Goal: Navigation & Orientation: Find specific page/section

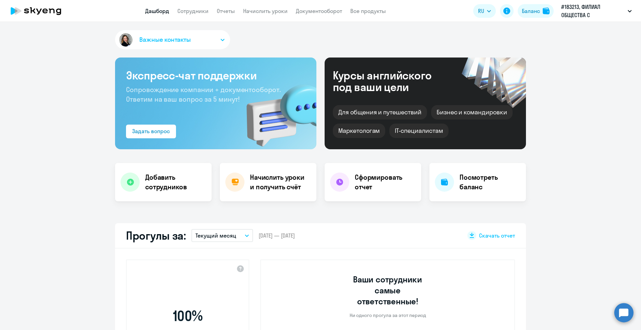
select select "30"
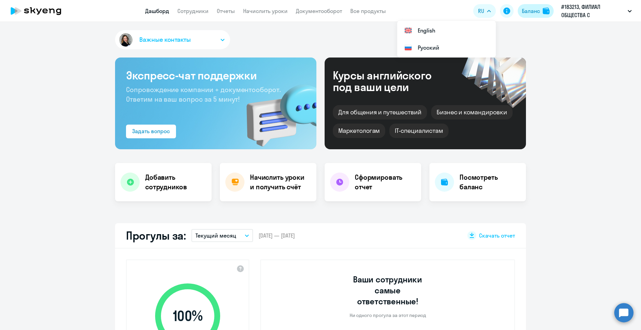
click at [534, 9] on div "Баланс" at bounding box center [531, 11] width 18 height 8
select select "english_adult_not_native_speaker"
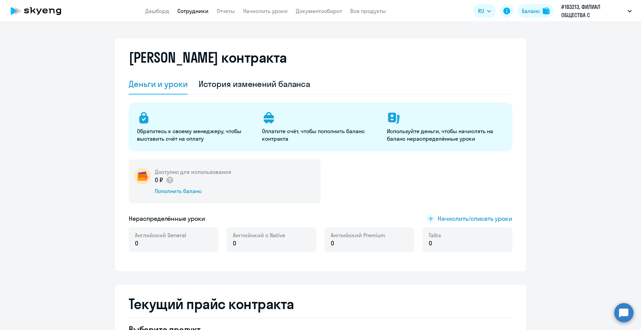
click at [198, 10] on link "Сотрудники" at bounding box center [192, 11] width 31 height 7
select select "30"
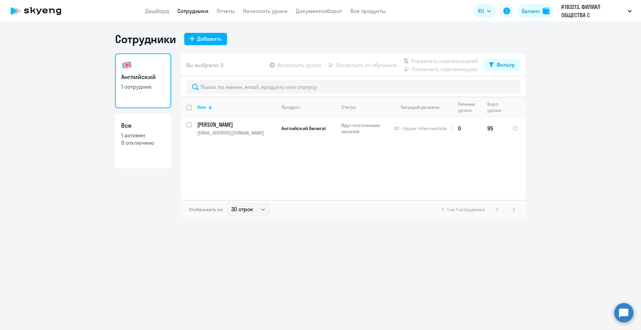
click at [142, 133] on p "1 активен" at bounding box center [143, 136] width 44 height 8
select select "30"
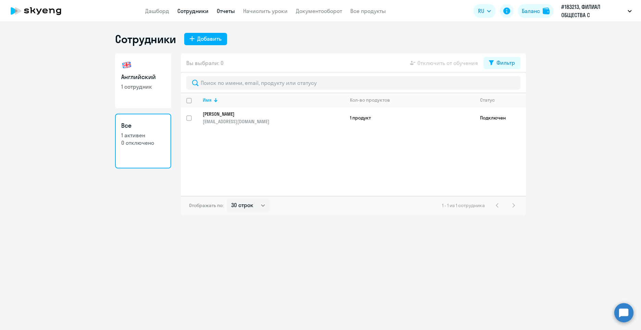
click at [226, 11] on link "Отчеты" at bounding box center [226, 11] width 18 height 7
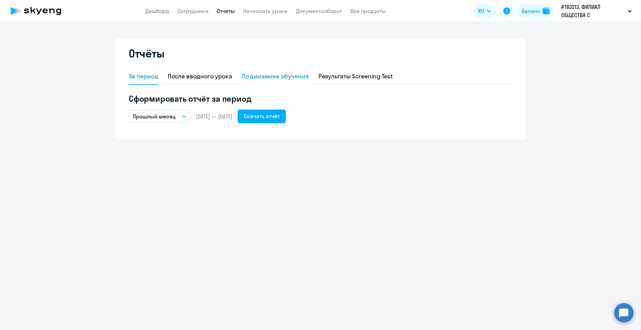
click at [258, 78] on div "По динамике обучения" at bounding box center [275, 76] width 67 height 9
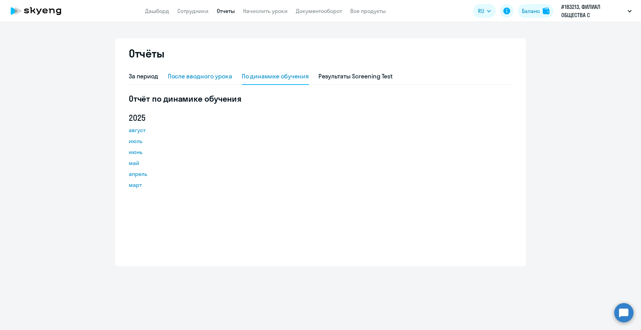
click at [221, 76] on div "После вводного урока" at bounding box center [200, 76] width 64 height 9
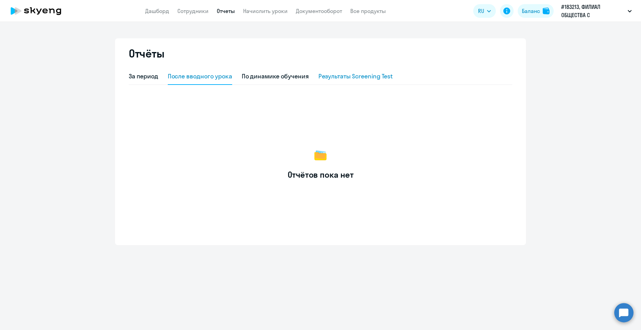
click at [331, 82] on div "Результаты Screening Test" at bounding box center [356, 77] width 75 height 16
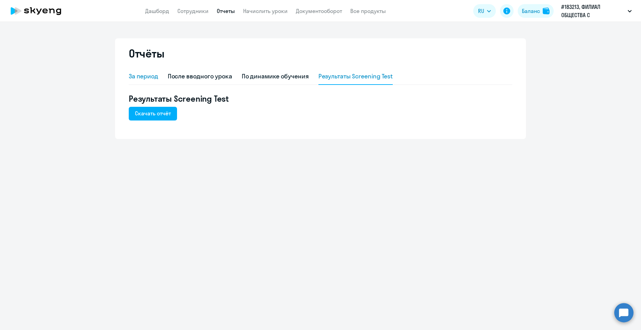
click at [140, 74] on div "За период" at bounding box center [143, 76] width 29 height 9
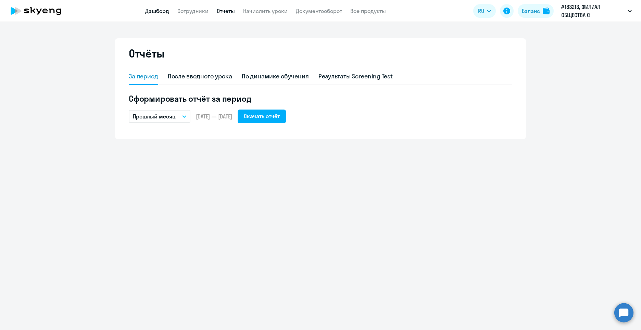
click at [159, 12] on link "Дашборд" at bounding box center [157, 11] width 24 height 7
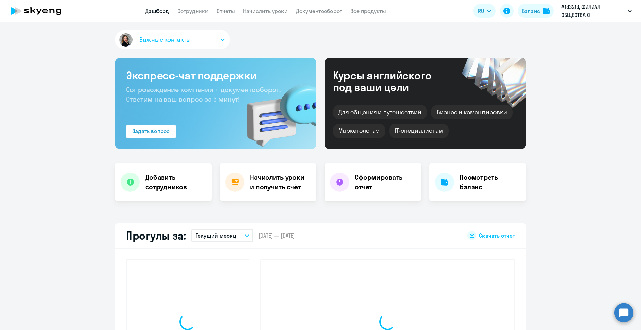
select select "30"
